Goal: Task Accomplishment & Management: Manage account settings

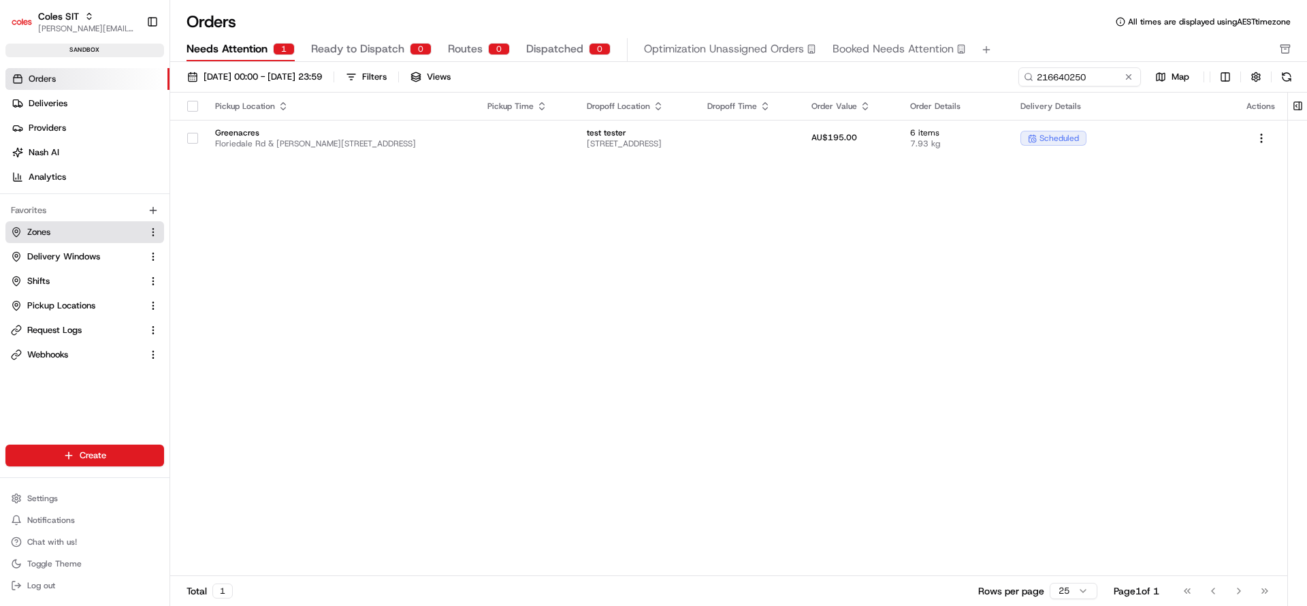
click at [42, 237] on button "Zones" at bounding box center [84, 232] width 159 height 22
click at [77, 230] on link "Zones" at bounding box center [76, 232] width 131 height 12
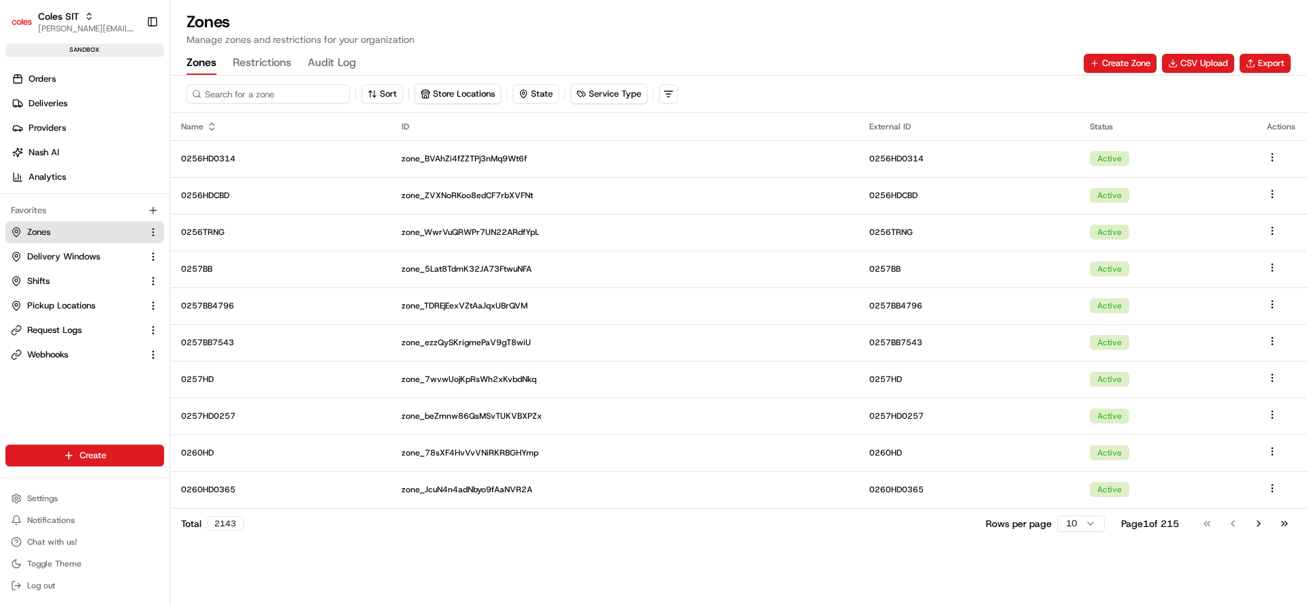
click at [257, 94] on input at bounding box center [267, 93] width 163 height 19
click at [274, 98] on input "4948" at bounding box center [267, 93] width 163 height 19
type input "4948"
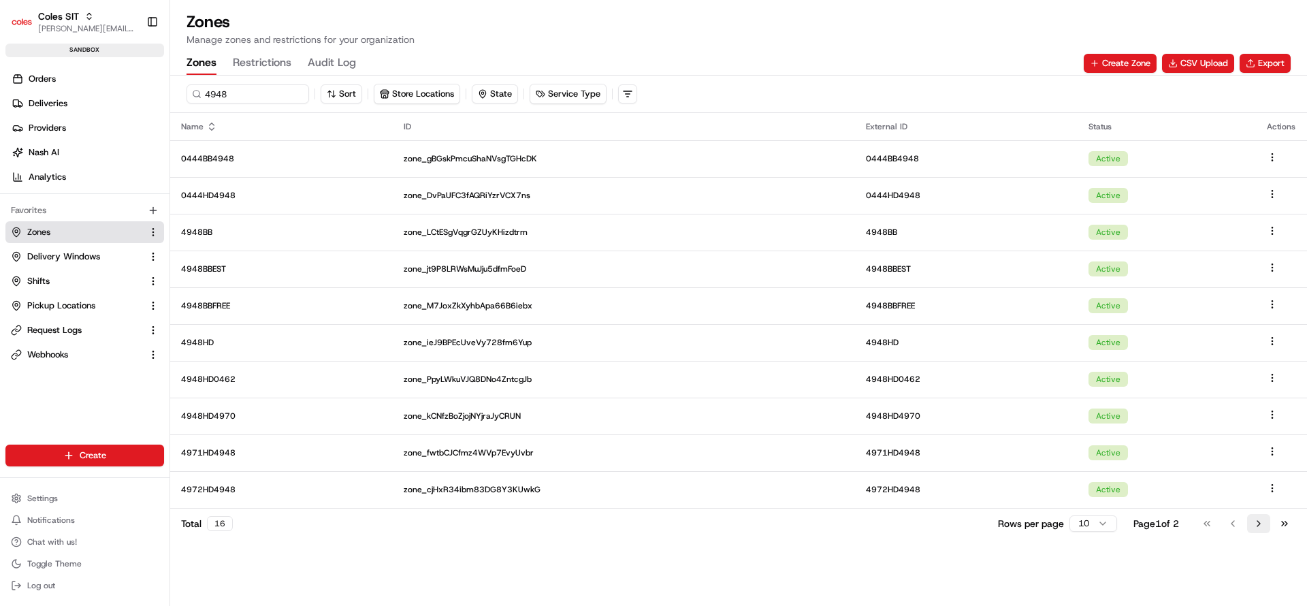
click at [1258, 527] on button "Go to next page" at bounding box center [1258, 523] width 23 height 19
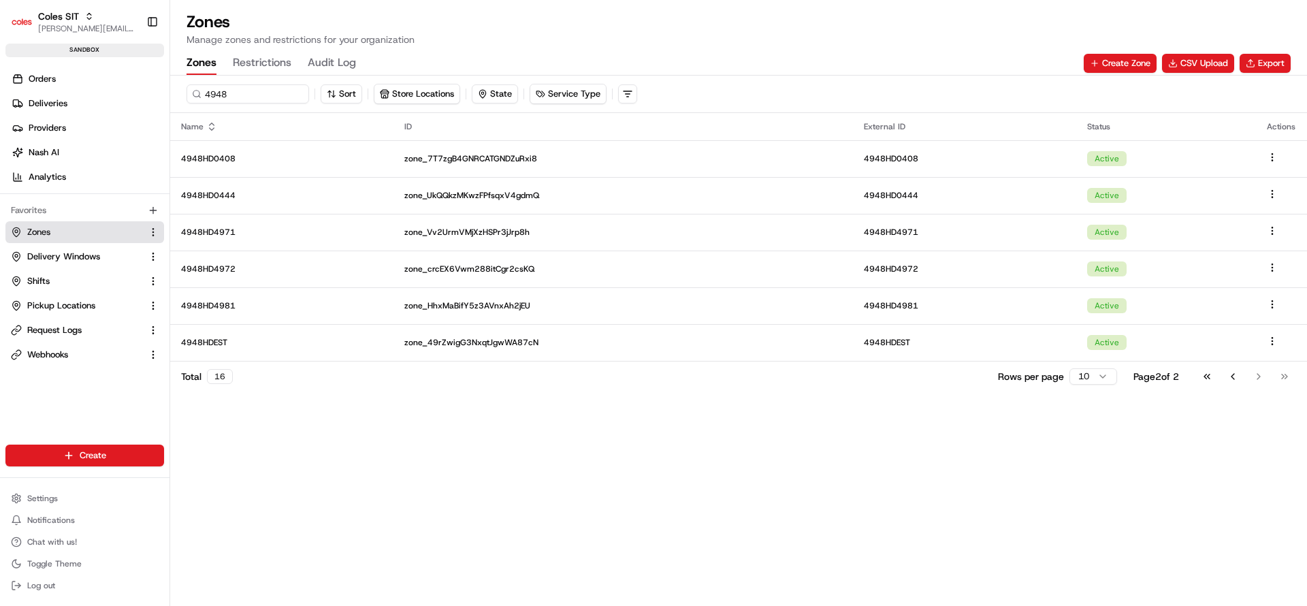
click at [1236, 387] on div "Total 16 Rows per page 10 Page 2 of 2 Go to first page Go to previous page Go t…" at bounding box center [738, 376] width 1136 height 31
click at [1234, 382] on button "Go to previous page" at bounding box center [1232, 376] width 23 height 19
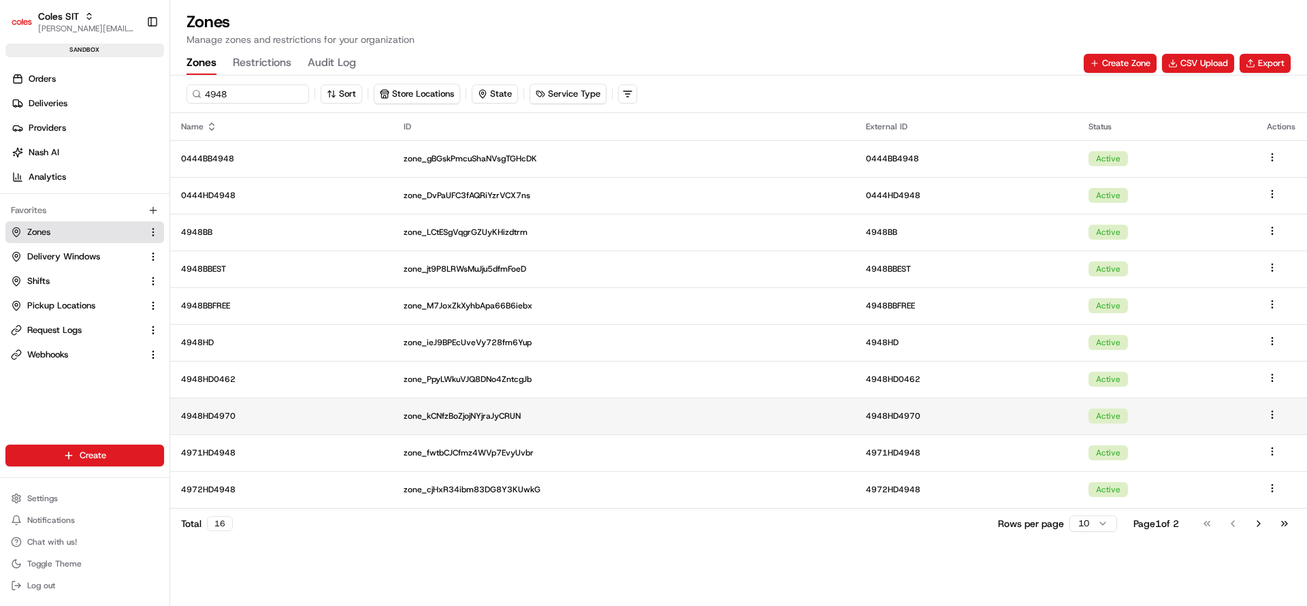
click at [247, 407] on td "4948HD4970" at bounding box center [281, 415] width 223 height 37
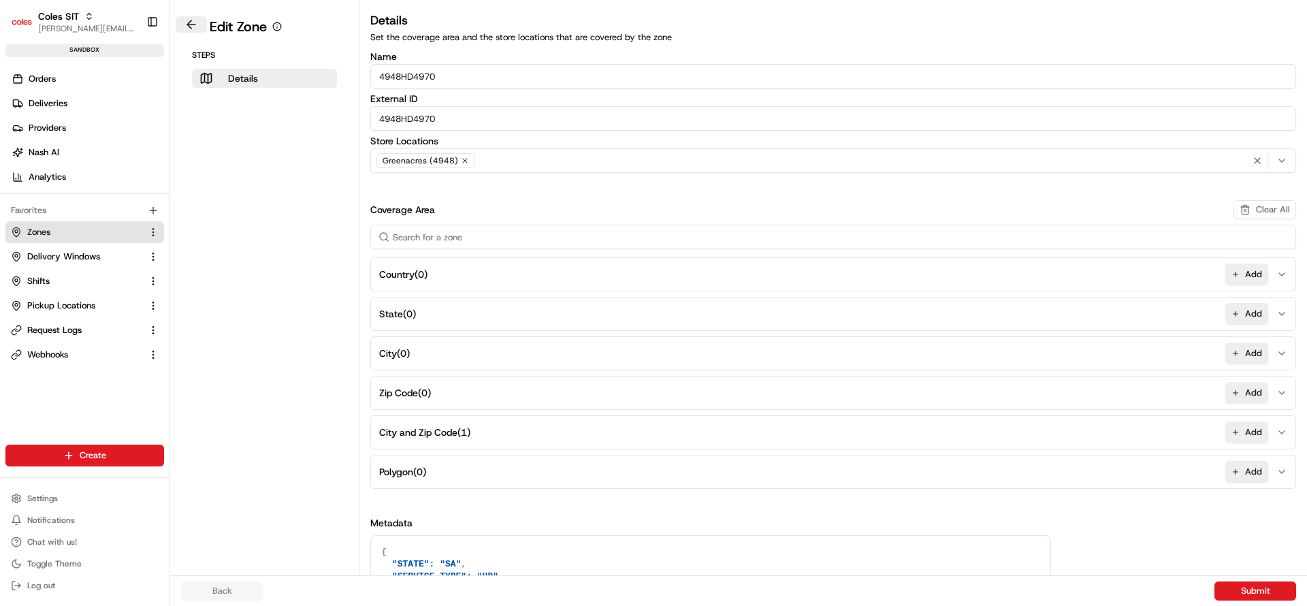
click at [192, 24] on button at bounding box center [191, 24] width 31 height 16
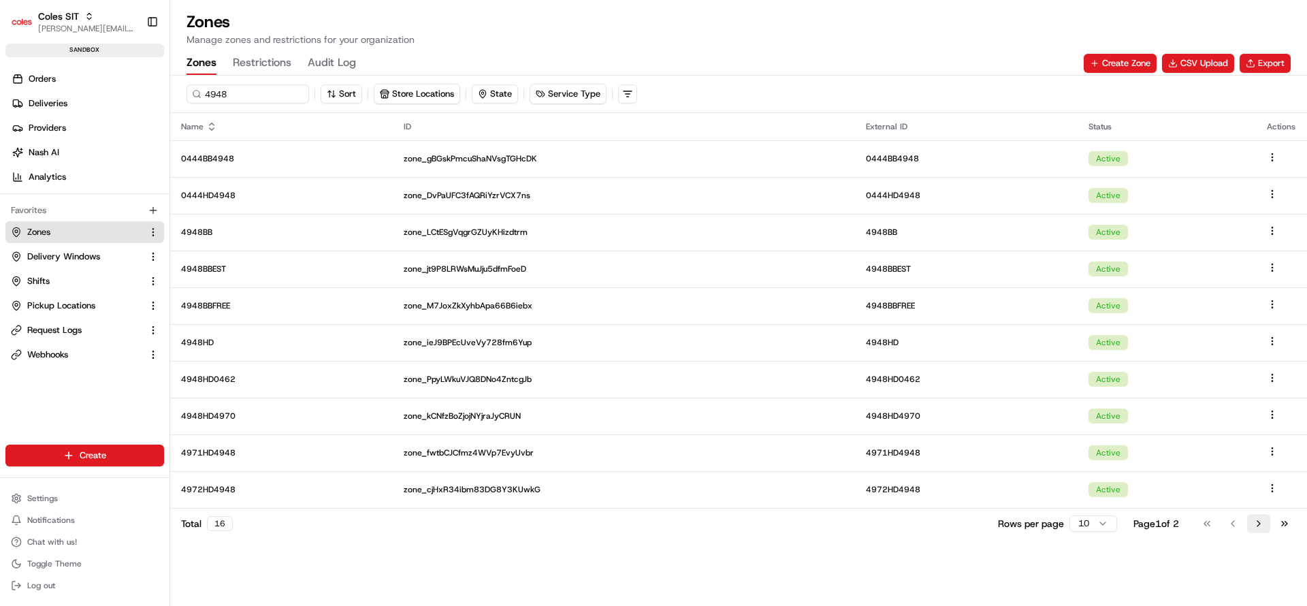
click at [1262, 523] on button "Go to next page" at bounding box center [1258, 523] width 23 height 19
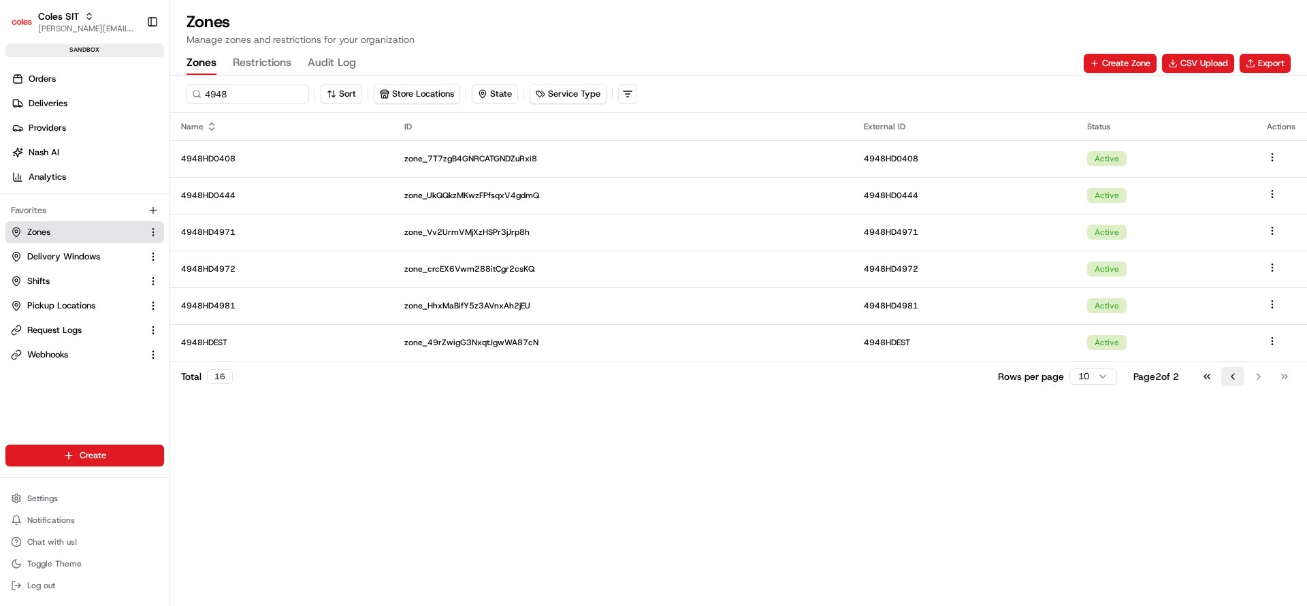
click at [1233, 380] on button "Go to previous page" at bounding box center [1232, 376] width 23 height 19
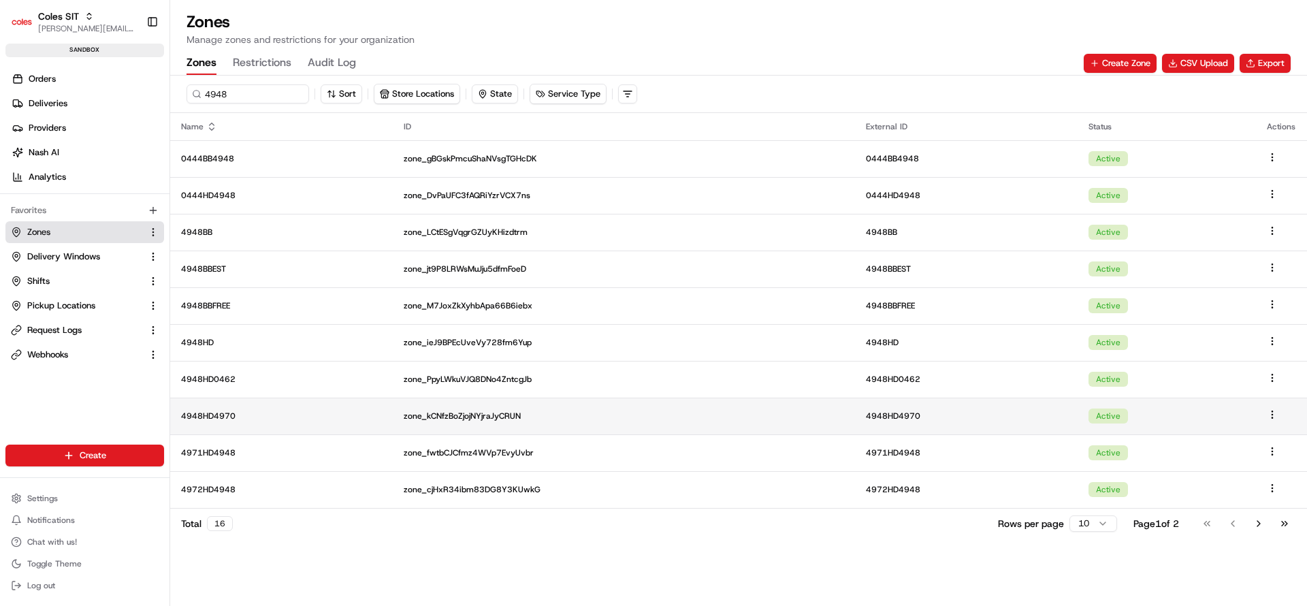
click at [215, 414] on p "4948HD4970" at bounding box center [281, 415] width 201 height 11
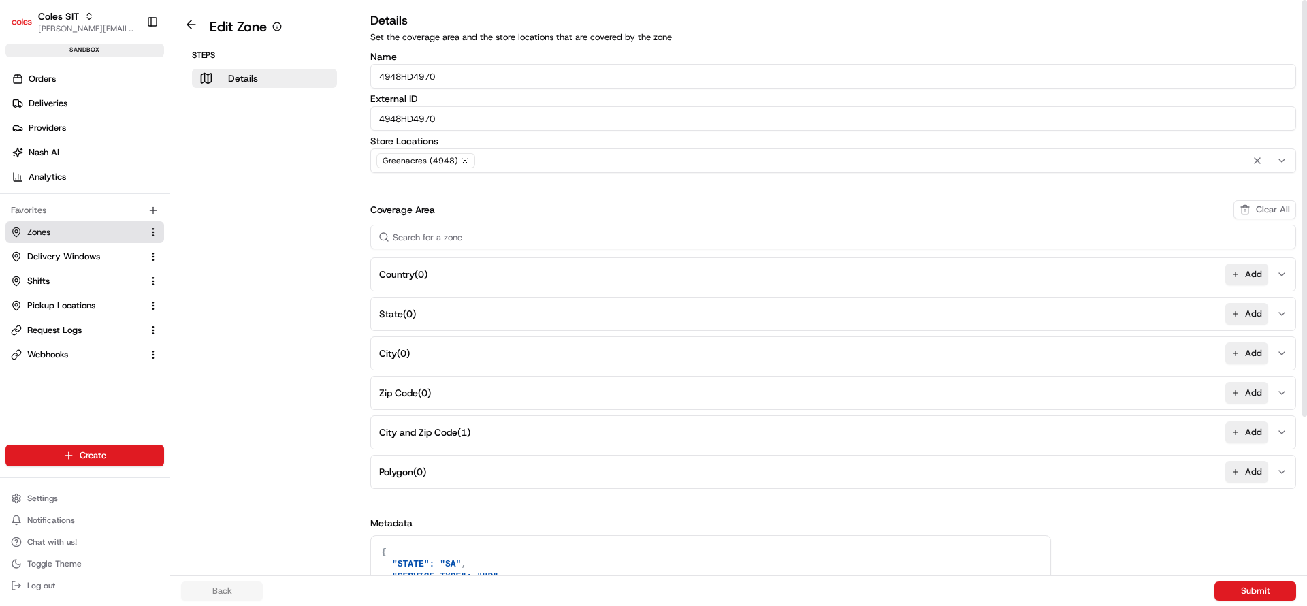
click at [678, 420] on button "City and Zip Code ( 1 ) Add" at bounding box center [833, 432] width 919 height 33
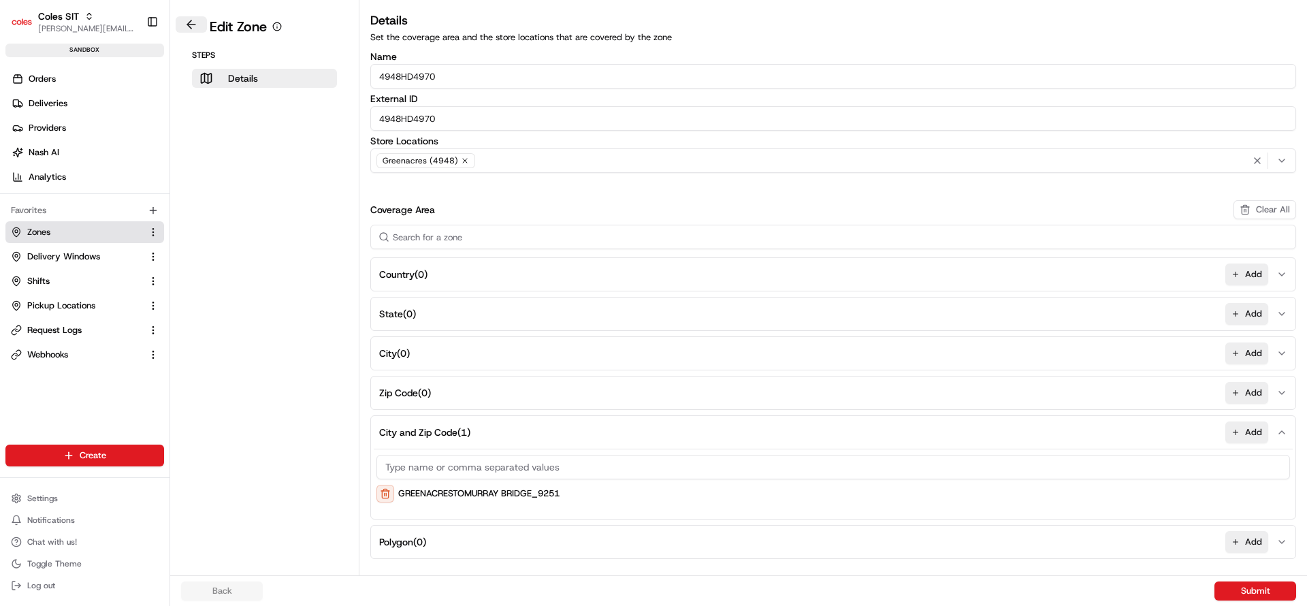
click at [186, 22] on button at bounding box center [191, 24] width 31 height 16
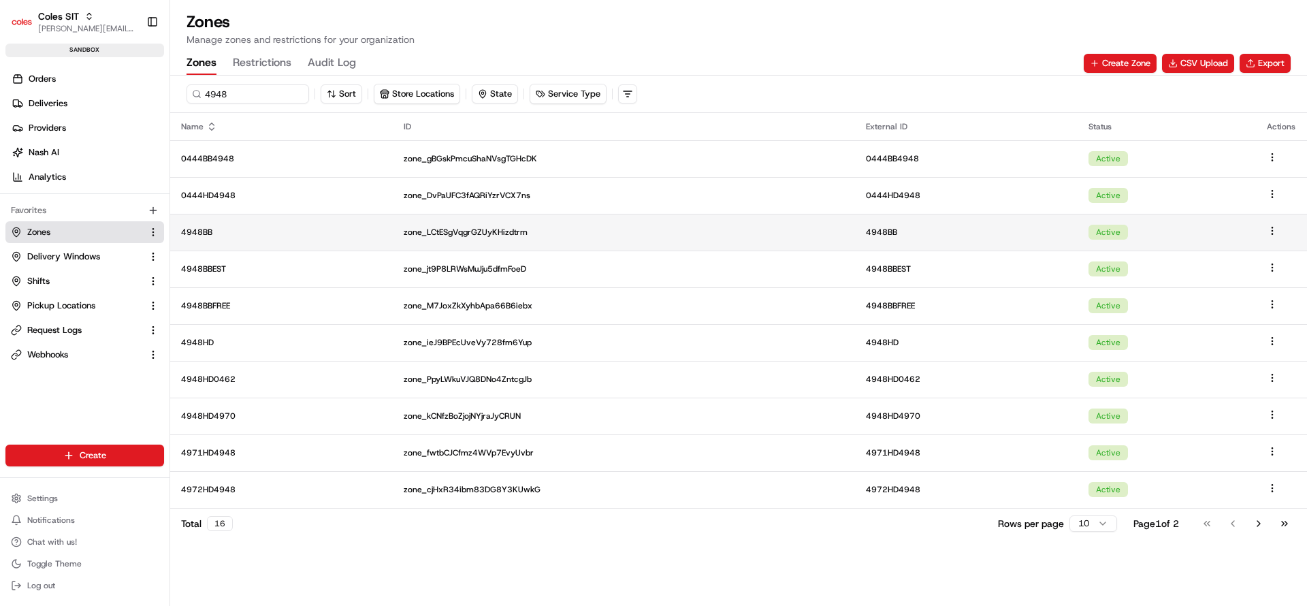
click at [233, 240] on td "4948BB" at bounding box center [281, 232] width 223 height 37
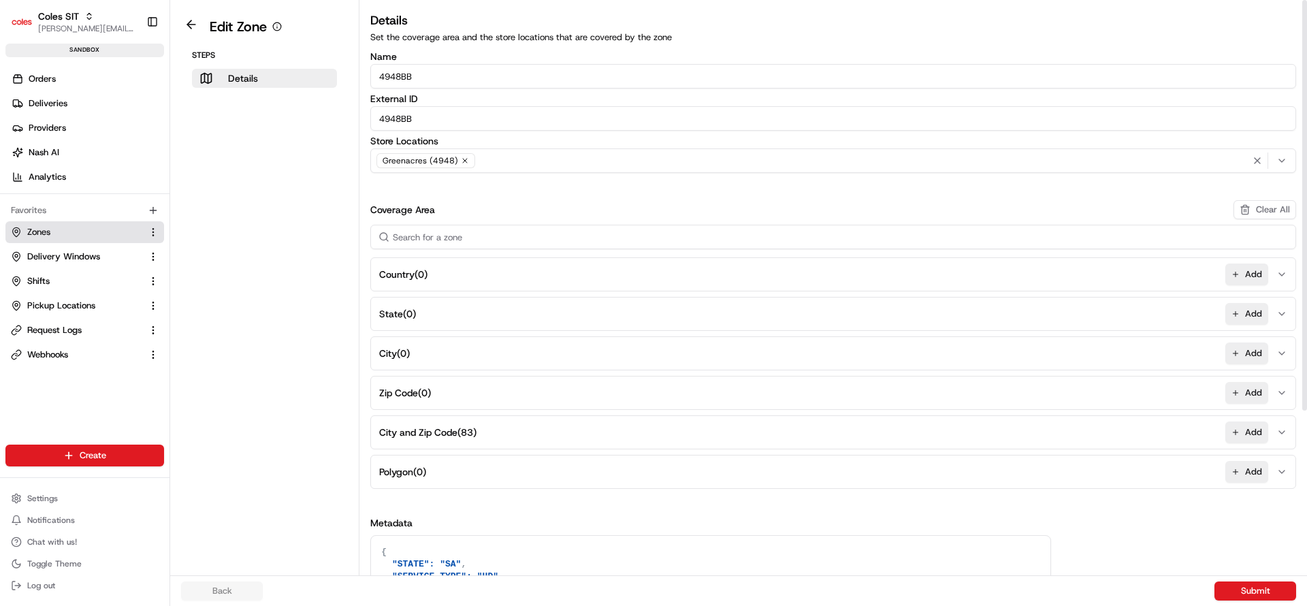
click at [566, 427] on button "City and Zip Code ( 83 ) Add" at bounding box center [833, 432] width 919 height 33
click at [403, 115] on input "4948BB" at bounding box center [832, 118] width 925 height 24
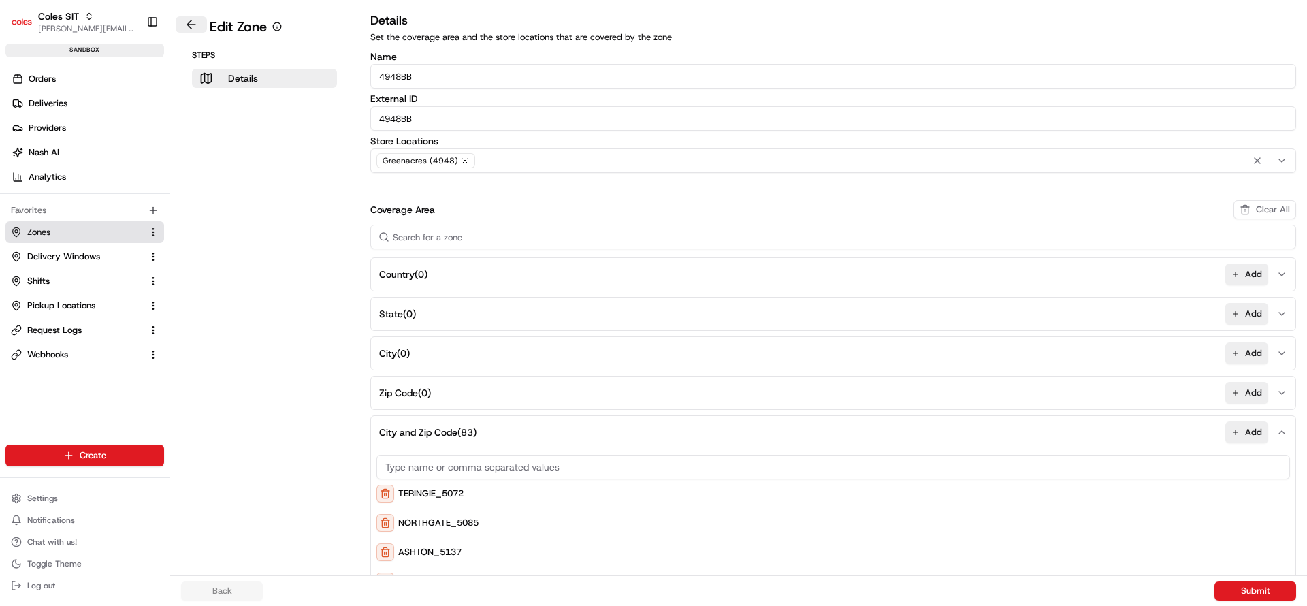
click at [199, 30] on button at bounding box center [191, 24] width 31 height 16
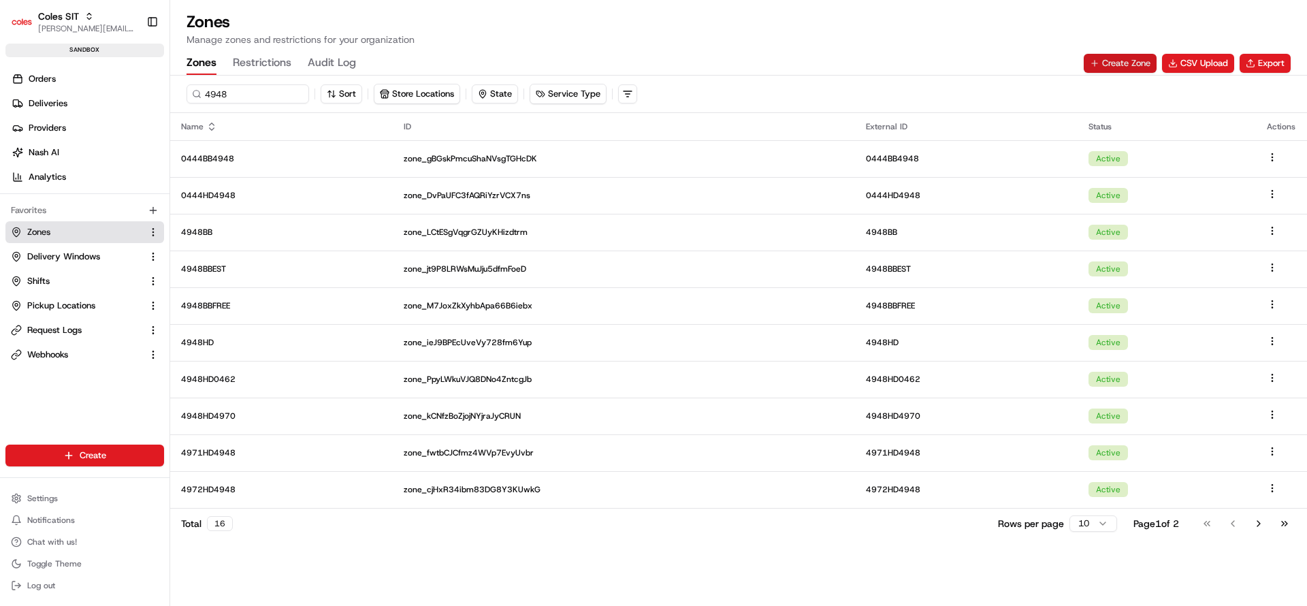
click at [1128, 55] on button "Create Zone" at bounding box center [1119, 63] width 73 height 19
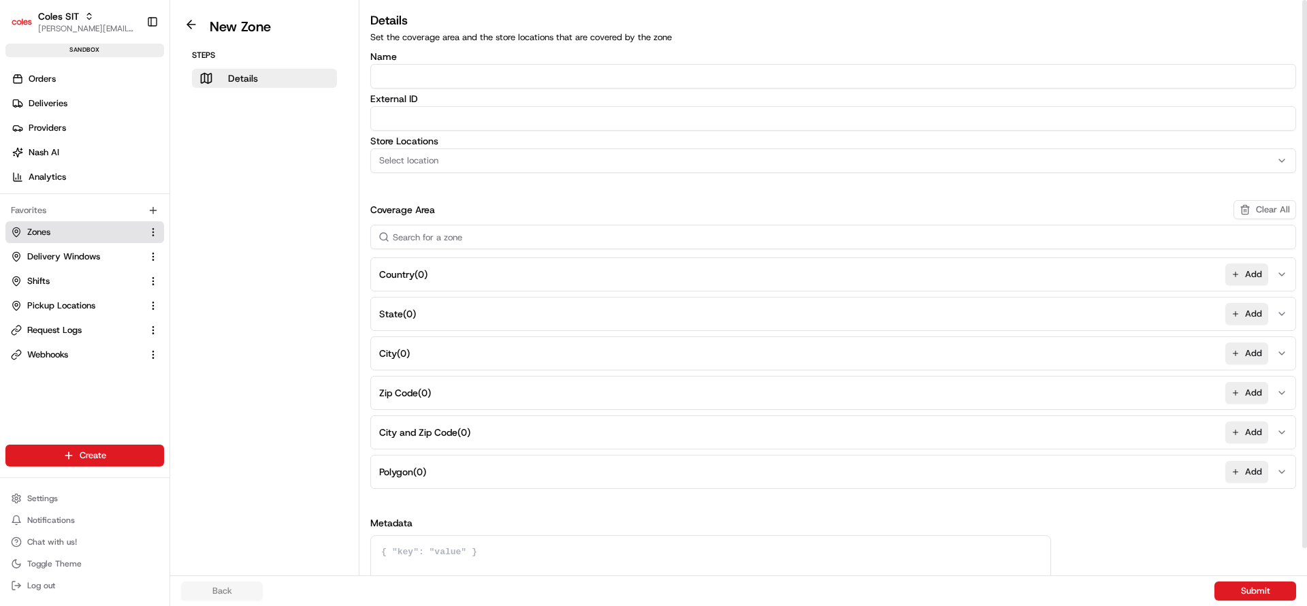
click at [440, 70] on input "Name" at bounding box center [832, 76] width 925 height 24
type input "4949"
click at [432, 117] on input "External ID" at bounding box center [832, 118] width 925 height 24
type input "4948PD"
click at [408, 159] on span "Select location" at bounding box center [408, 160] width 59 height 12
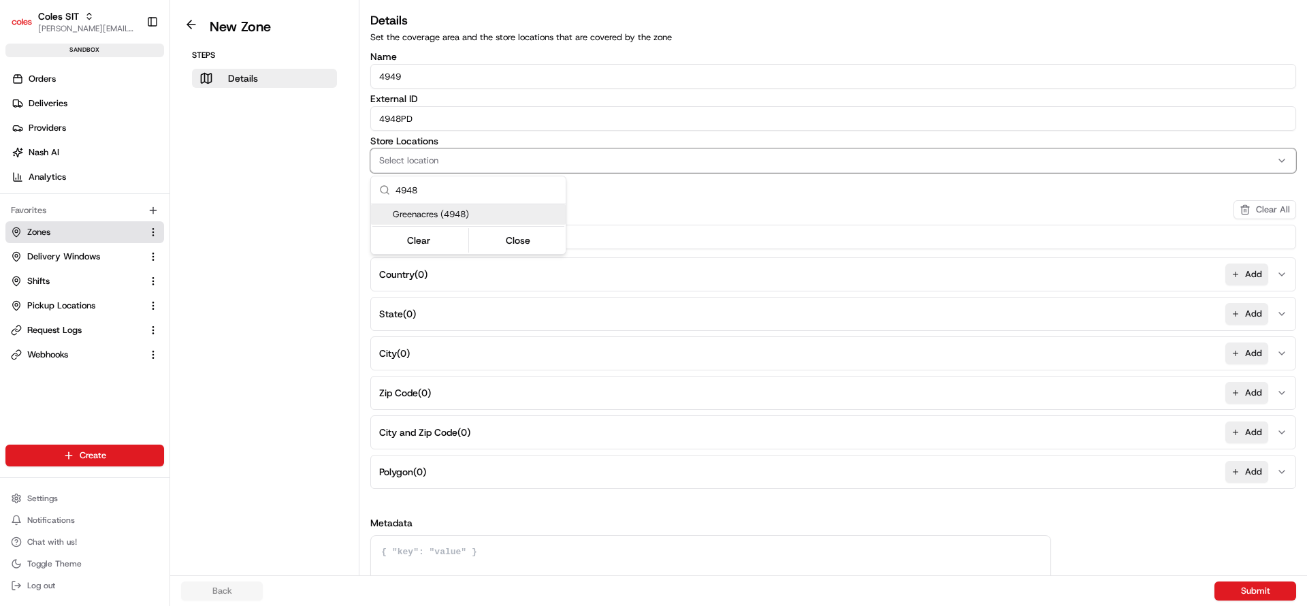
type input "4948"
click at [474, 214] on span "Greenacres (4948)" at bounding box center [476, 214] width 167 height 12
click at [631, 198] on html "Coles SIT [PERSON_NAME][EMAIL_ADDRESS][DOMAIN_NAME] Toggle Sidebar sandbox Orde…" at bounding box center [653, 303] width 1307 height 606
click at [502, 431] on button "City and Zip Code ( 0 ) Add" at bounding box center [833, 432] width 919 height 33
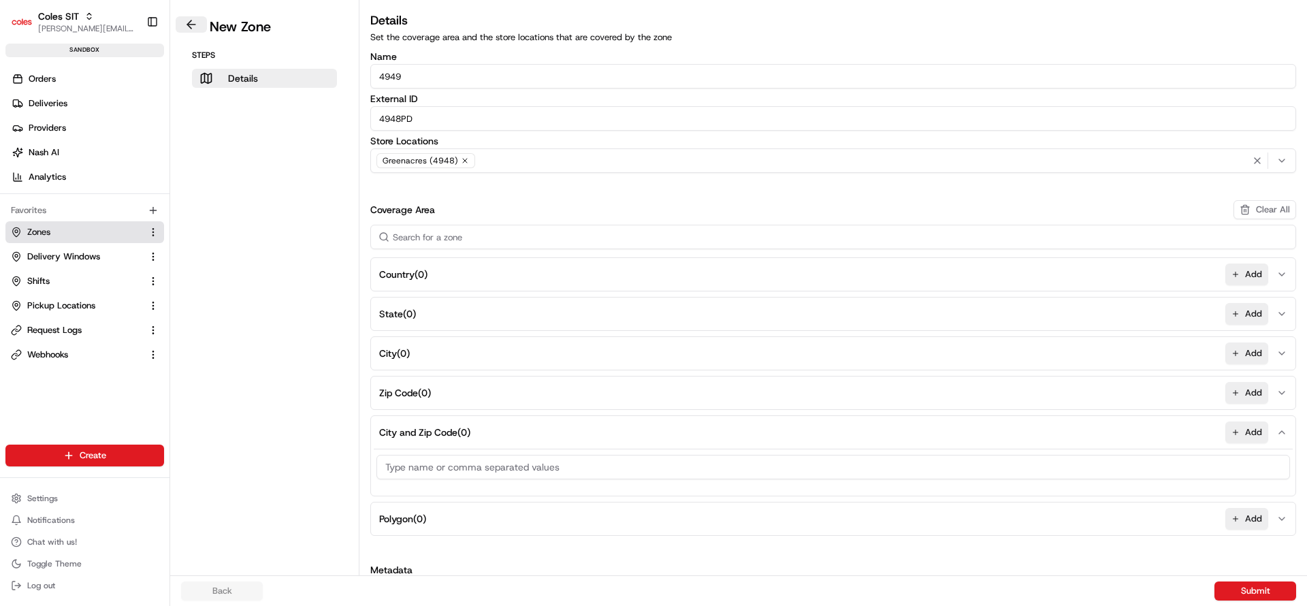
click at [192, 25] on button at bounding box center [191, 24] width 31 height 16
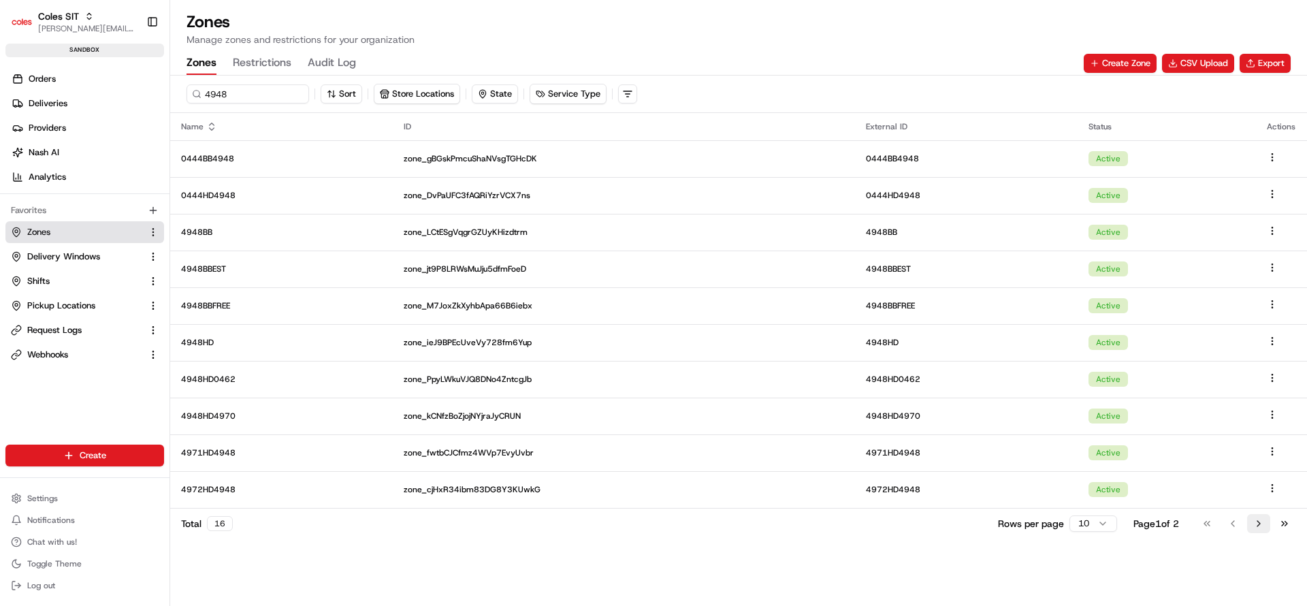
click at [1260, 524] on button "Go to next page" at bounding box center [1258, 523] width 23 height 19
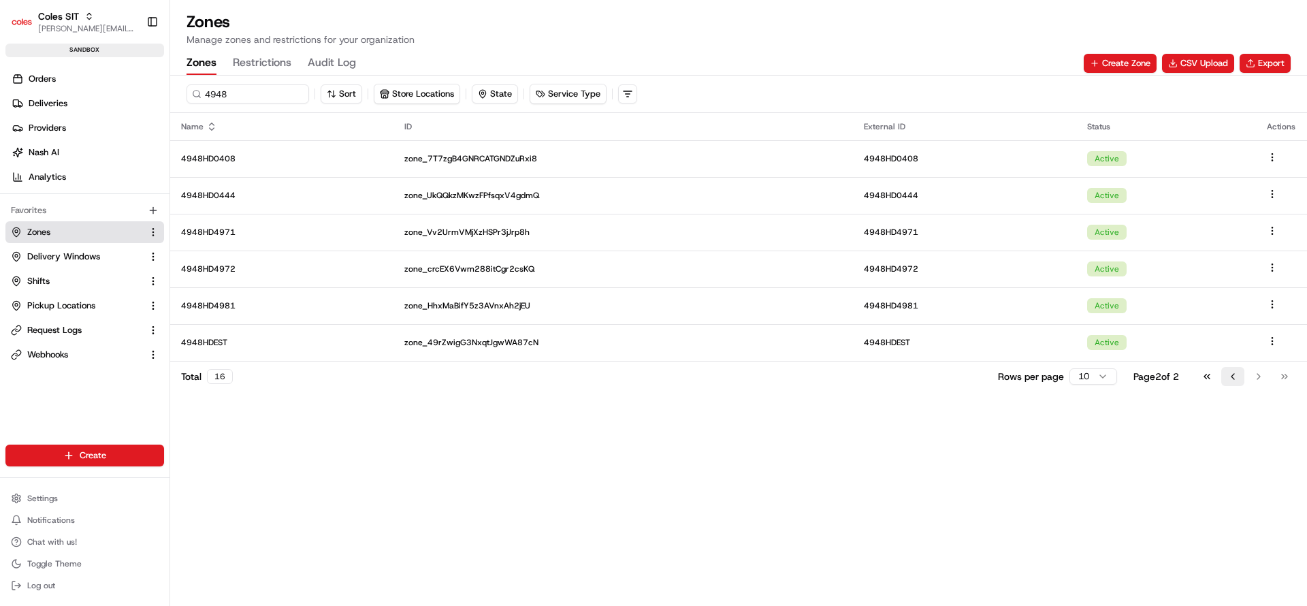
click at [1236, 382] on button "Go to previous page" at bounding box center [1232, 376] width 23 height 19
